Goal: Check status

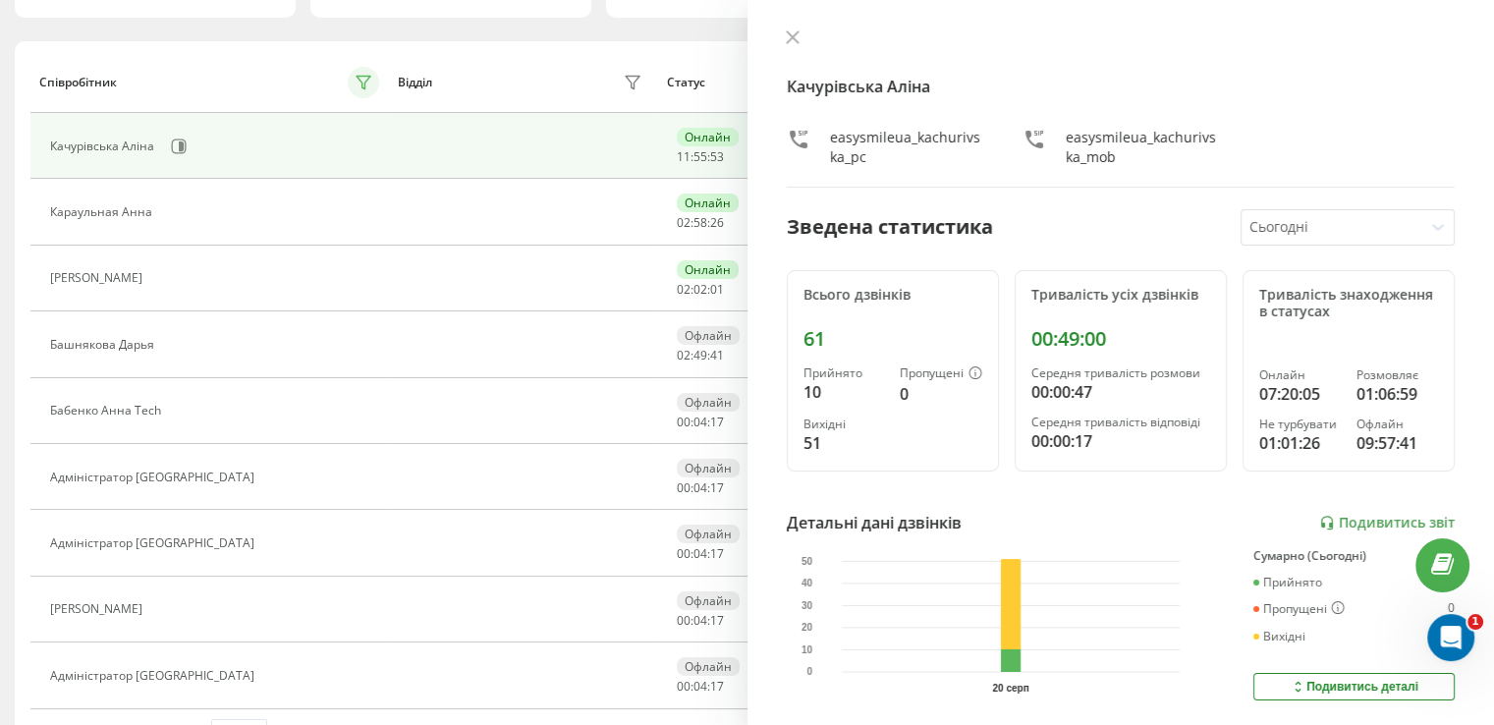
scroll to position [199, 0]
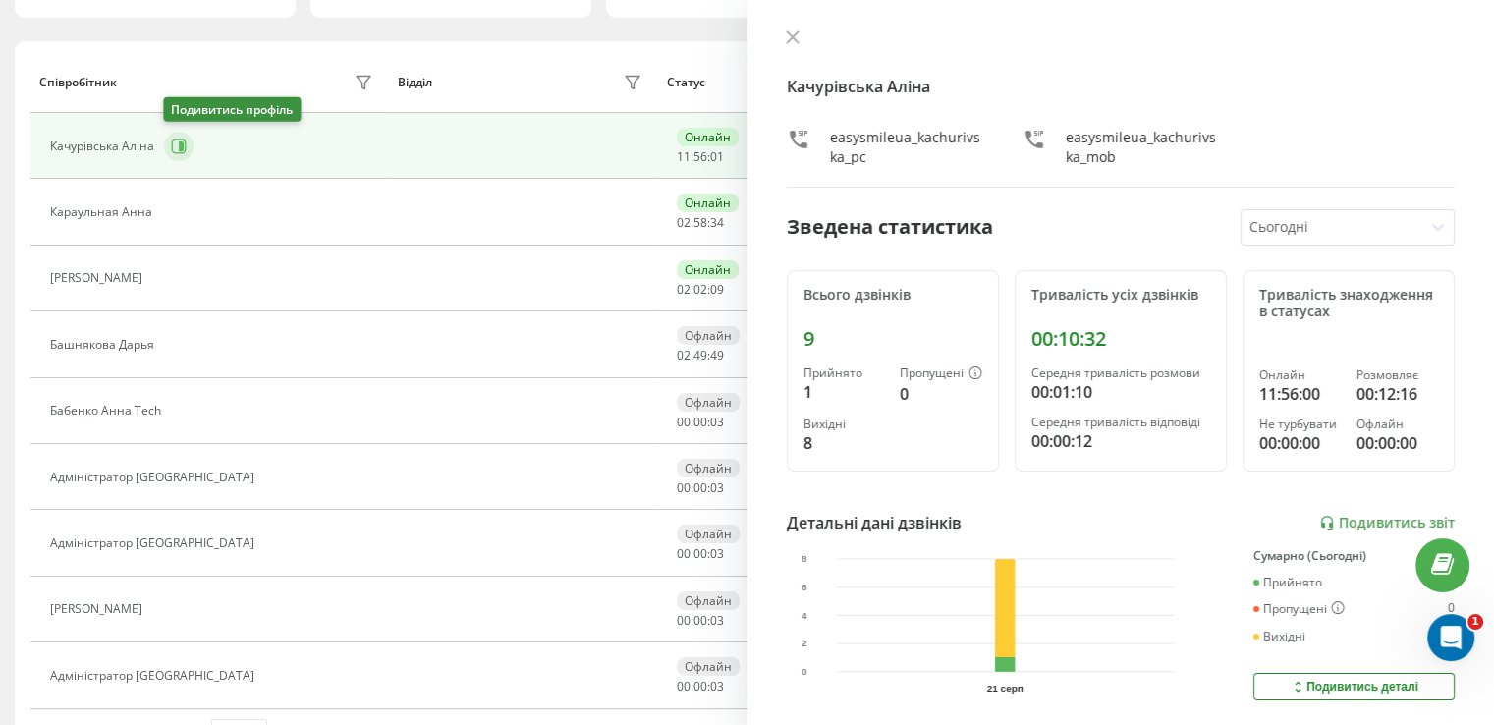
click at [177, 135] on button at bounding box center [178, 146] width 29 height 29
